Goal: Transaction & Acquisition: Purchase product/service

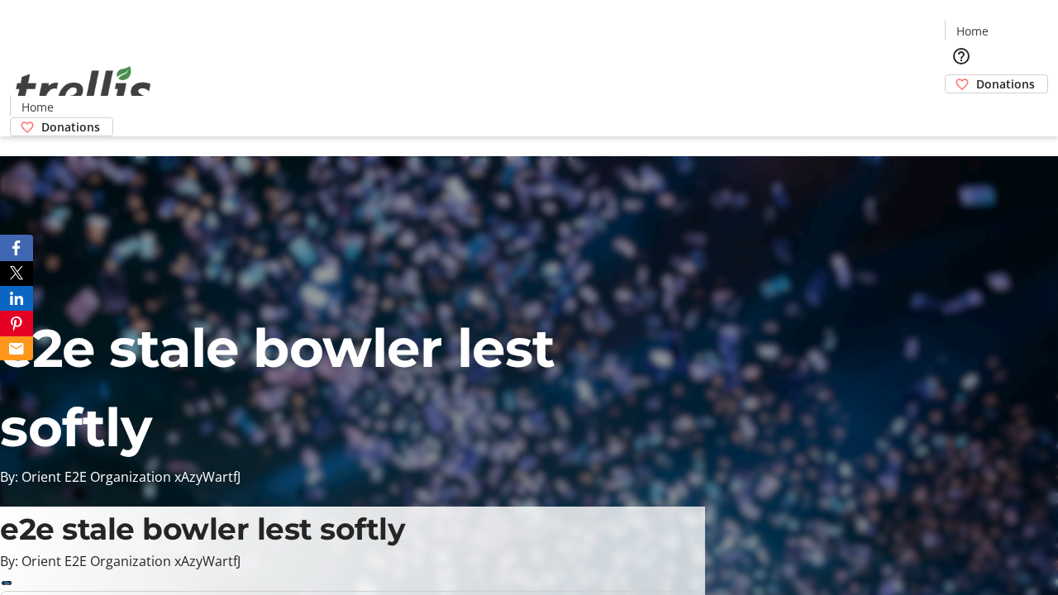
click at [976, 75] on span "Donations" at bounding box center [1005, 83] width 59 height 17
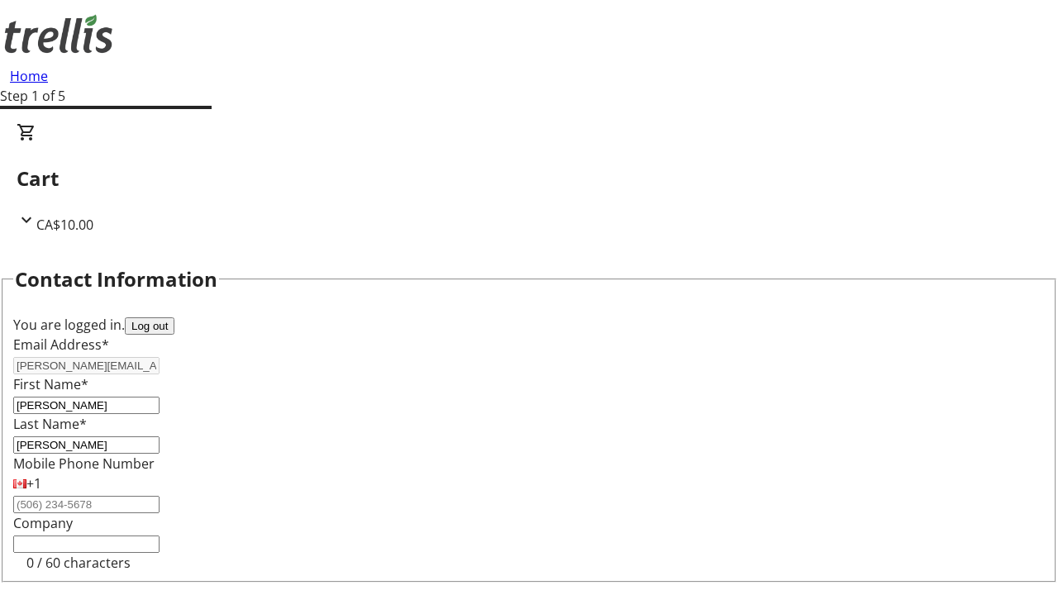
select select "BC"
select select "CA"
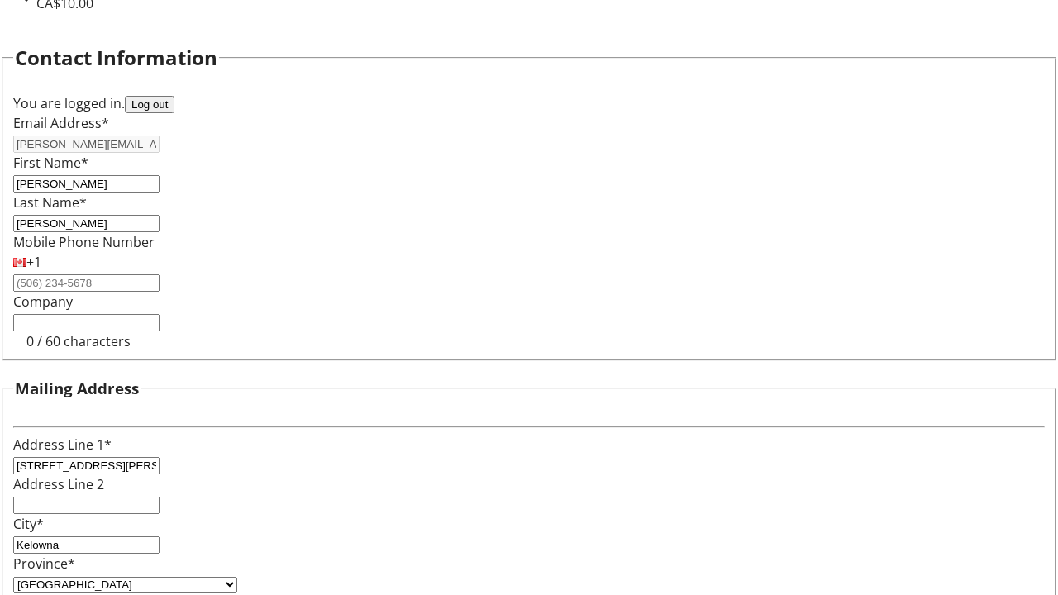
type input "V1Y 0C2"
